Goal: Navigation & Orientation: Find specific page/section

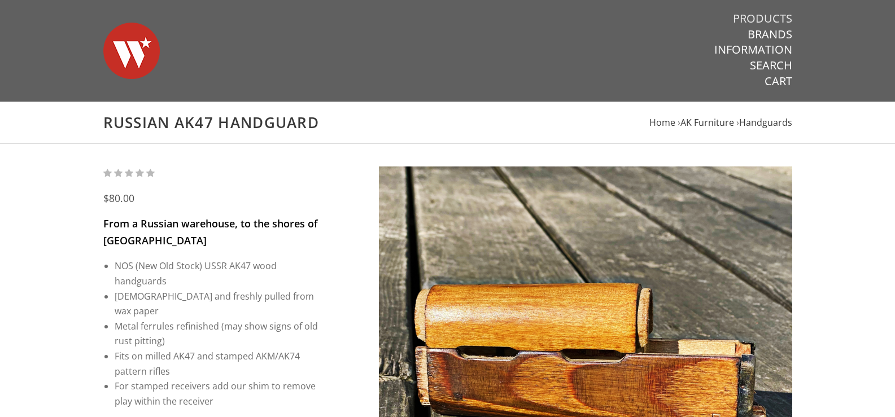
click at [777, 12] on link "Products" at bounding box center [762, 18] width 59 height 15
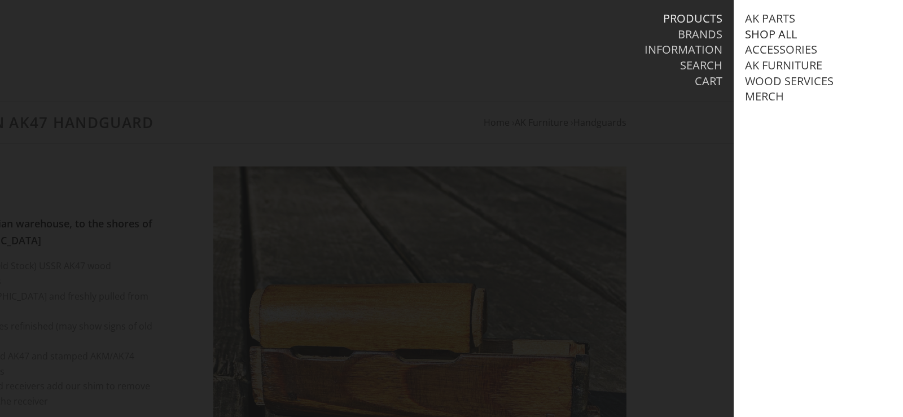
click at [789, 33] on link "Shop All" at bounding box center [771, 34] width 52 height 15
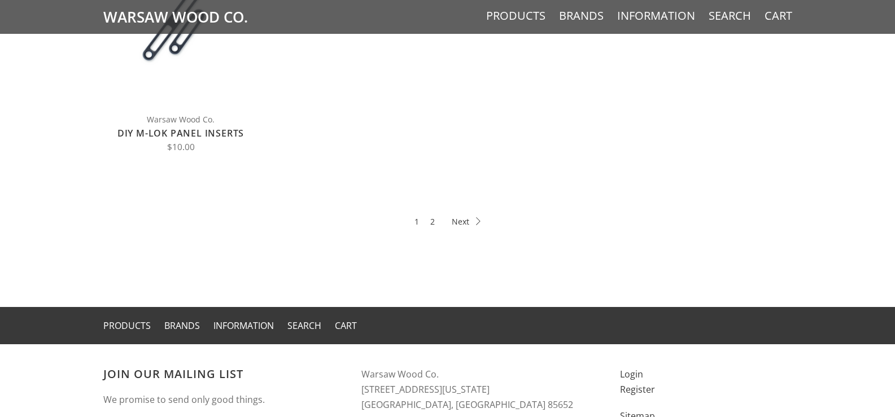
scroll to position [640, 0]
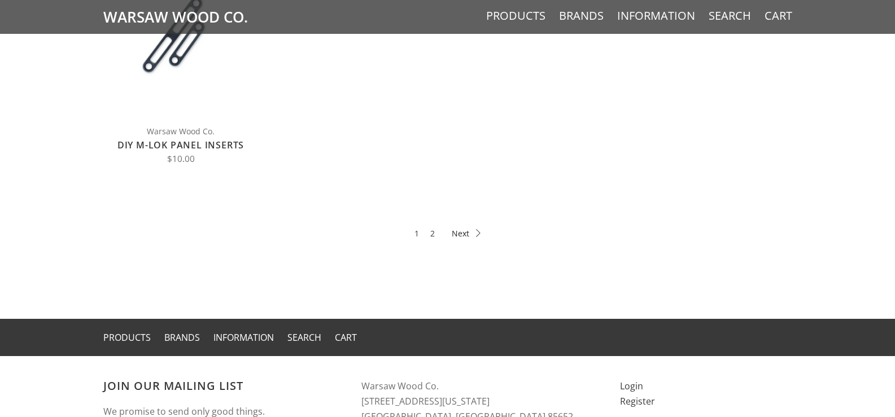
click at [457, 232] on icon at bounding box center [466, 233] width 29 height 8
